Goal: Download file/media

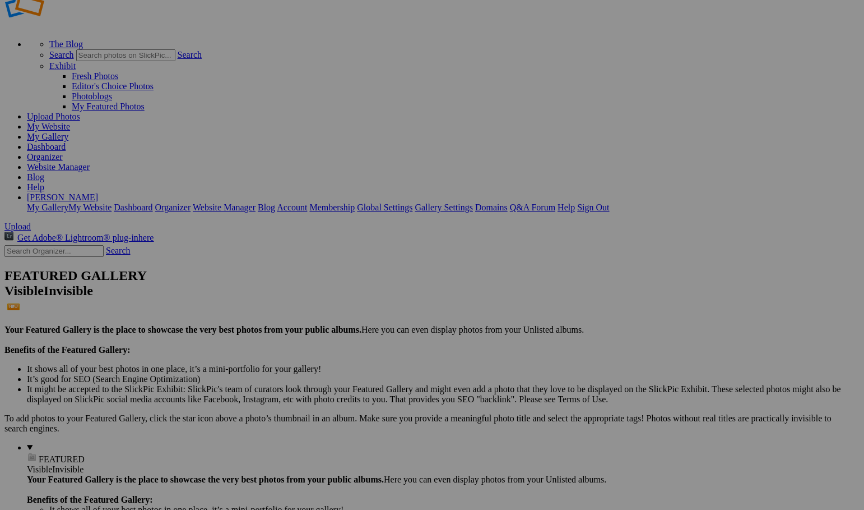
scroll to position [56, 0]
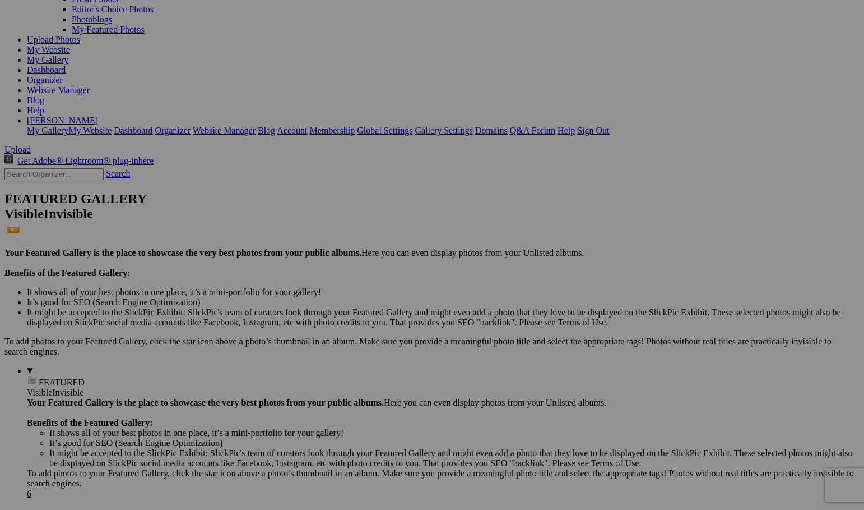
scroll to position [112, 0]
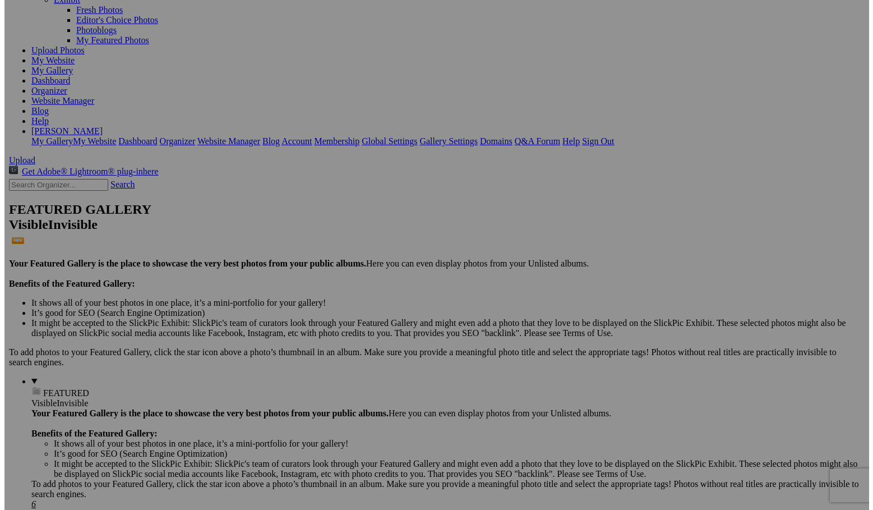
scroll to position [95, 0]
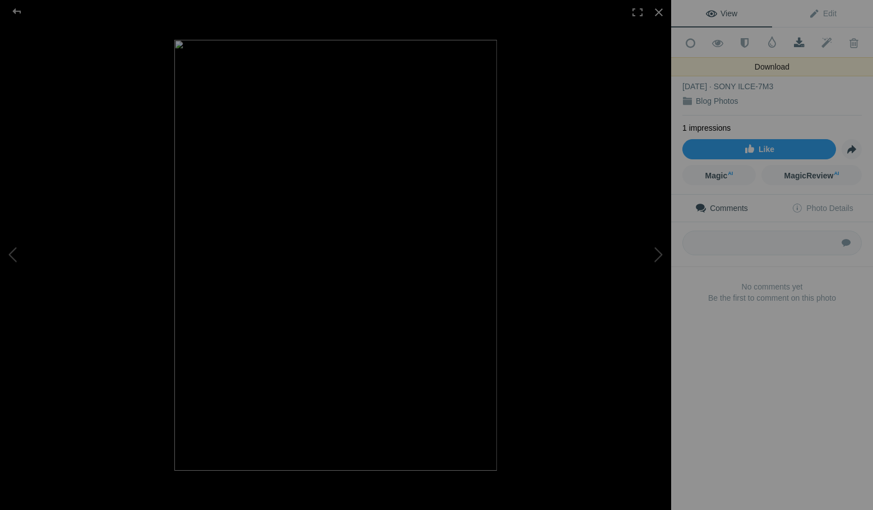
click at [795, 39] on span at bounding box center [798, 43] width 27 height 11
click at [789, 60] on div "i-7gMNtWj-XL Jul 05, 2018 SONY ILCE-7M3 Blog Photos" at bounding box center [771, 87] width 179 height 58
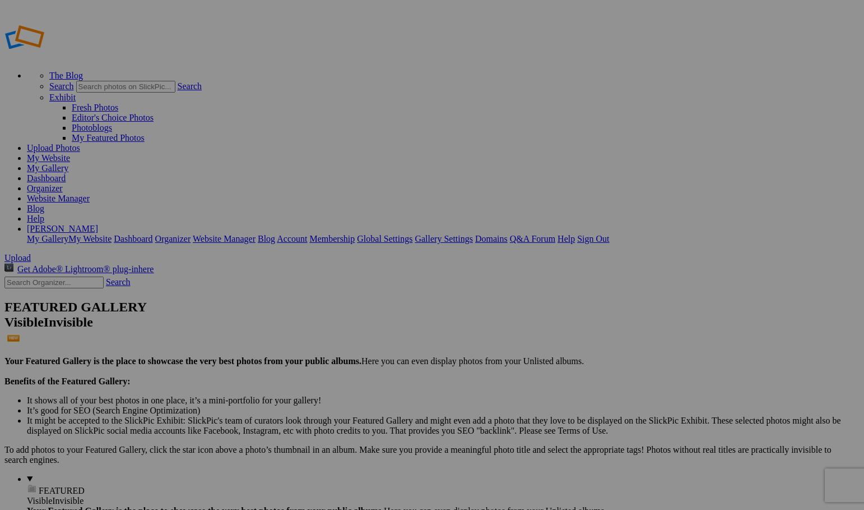
scroll to position [112, 0]
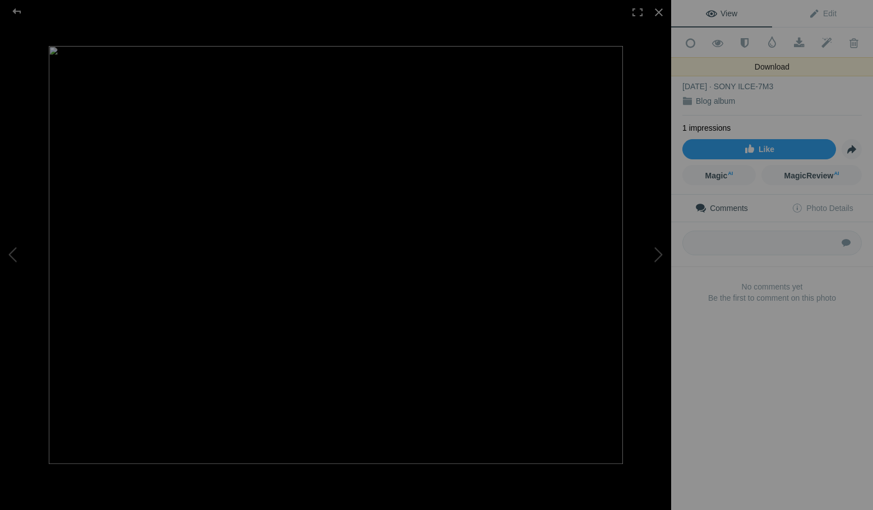
click at [796, 50] on link "Download" at bounding box center [798, 43] width 27 height 28
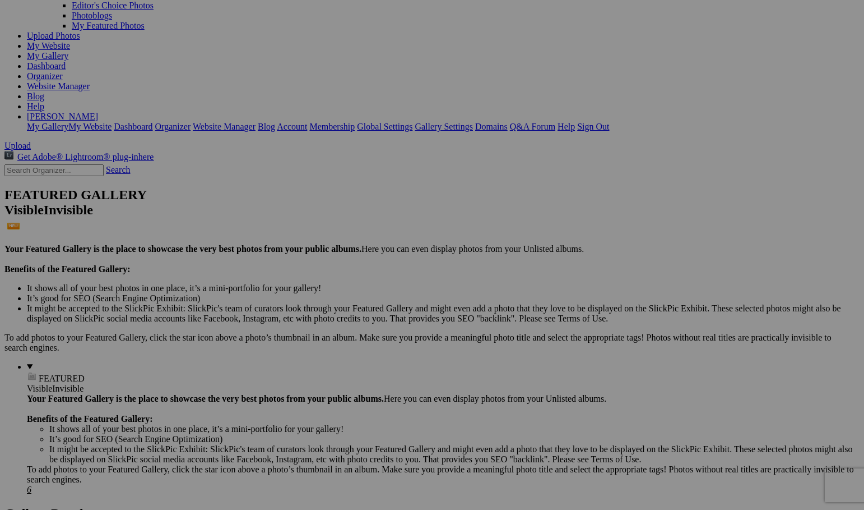
scroll to position [112, 0]
